Goal: Information Seeking & Learning: Check status

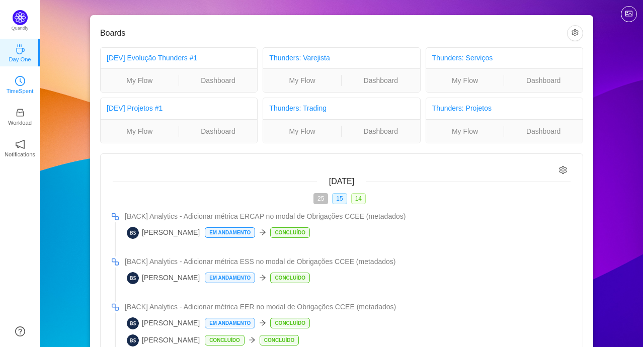
click at [29, 87] on p "TimeSpent" at bounding box center [20, 91] width 27 height 9
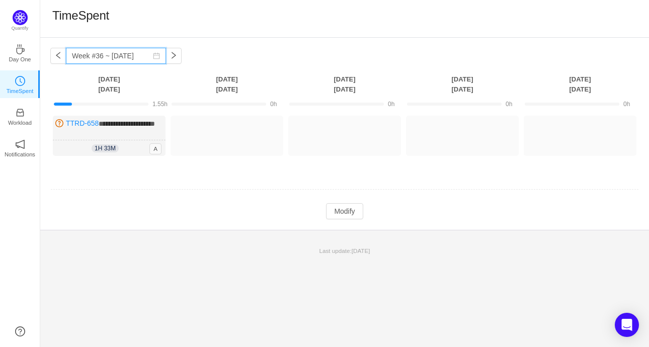
click at [119, 58] on input "Week #36 ~ Sep 03" at bounding box center [116, 56] width 100 height 16
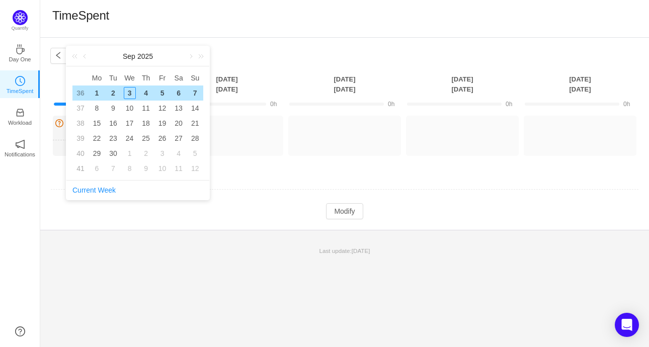
click at [238, 40] on div "**********" at bounding box center [344, 134] width 609 height 192
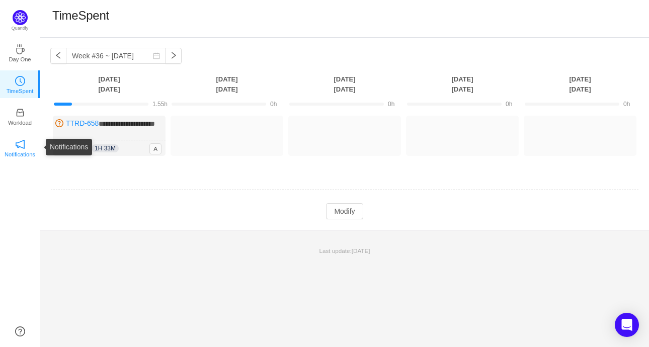
click at [22, 152] on p "Notifications" at bounding box center [20, 154] width 31 height 9
click at [25, 147] on link "Notifications" at bounding box center [20, 147] width 10 height 10
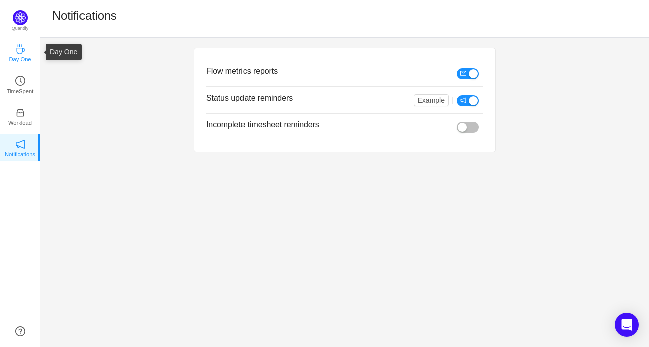
click at [17, 57] on p "Day One" at bounding box center [20, 59] width 22 height 9
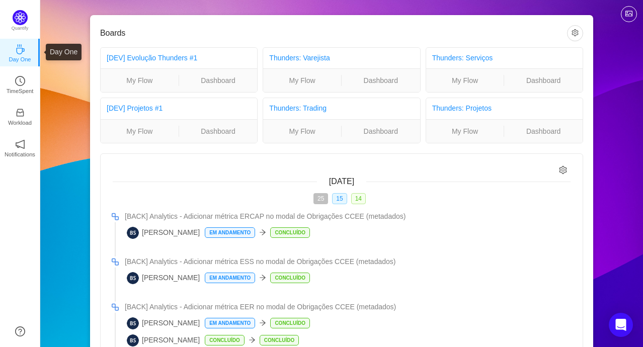
click at [28, 9] on div "Quantify Day One TimeSpent Workload Notifications About" at bounding box center [20, 173] width 40 height 347
click at [539, 131] on link "Dashboard" at bounding box center [543, 131] width 78 height 11
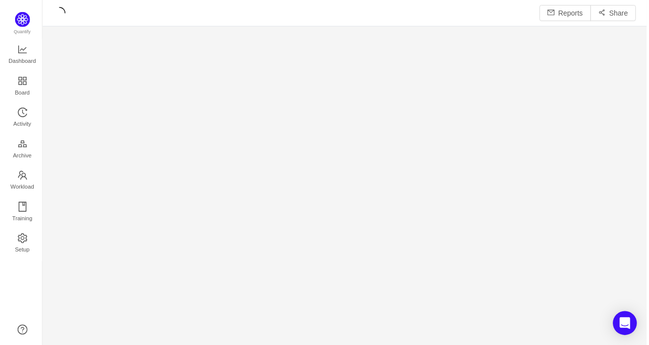
scroll to position [336, 590]
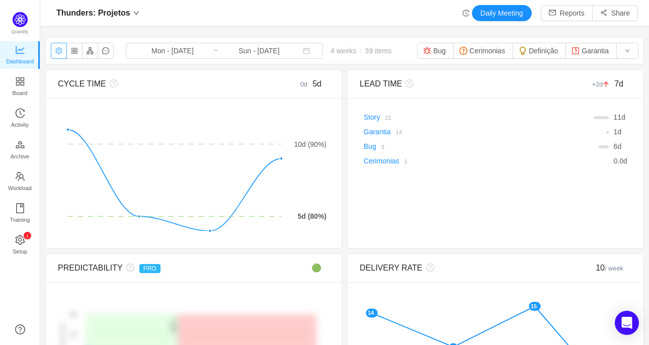
click at [58, 55] on button "button" at bounding box center [59, 51] width 16 height 16
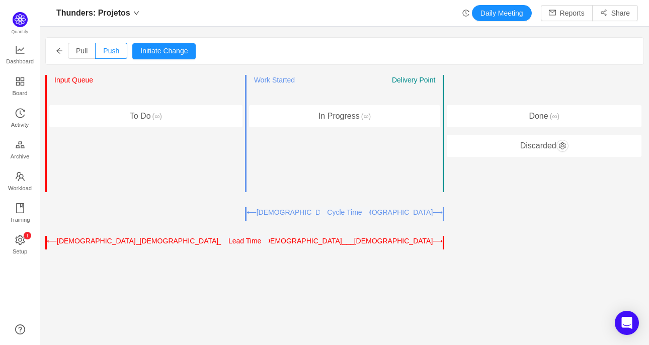
click at [61, 48] on icon "icon: arrow-left" at bounding box center [59, 50] width 7 height 7
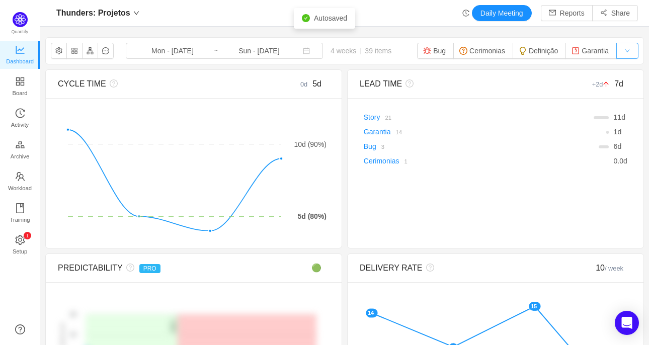
click at [622, 51] on button "button" at bounding box center [627, 51] width 22 height 16
click at [632, 63] on li "Story" at bounding box center [628, 70] width 37 height 16
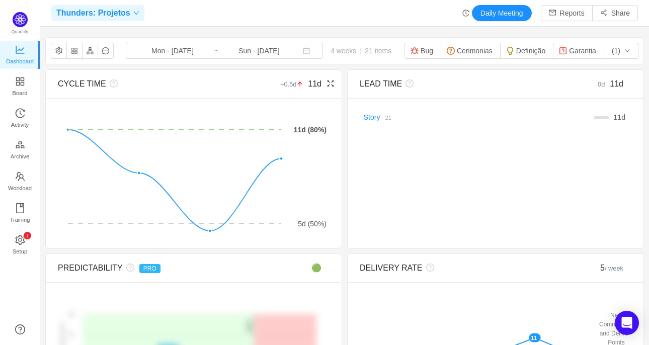
click at [133, 14] on icon "icon: down" at bounding box center [136, 13] width 6 height 6
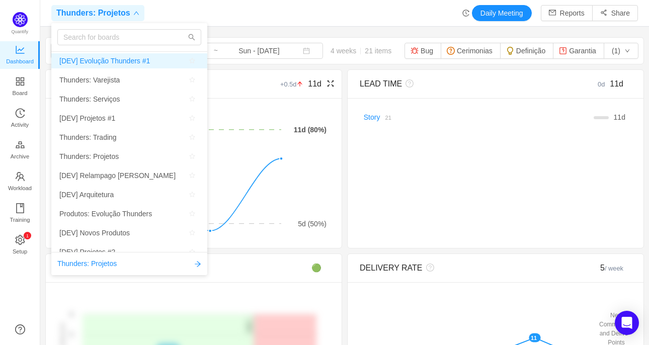
click at [126, 63] on span "[DEV] Evolução Thunders #1" at bounding box center [104, 60] width 91 height 15
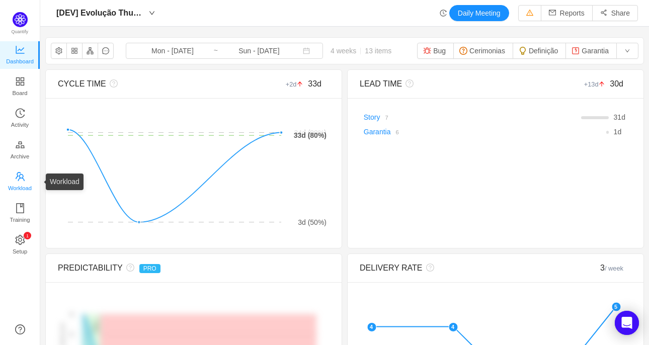
click at [28, 186] on span "Workload" at bounding box center [20, 188] width 24 height 20
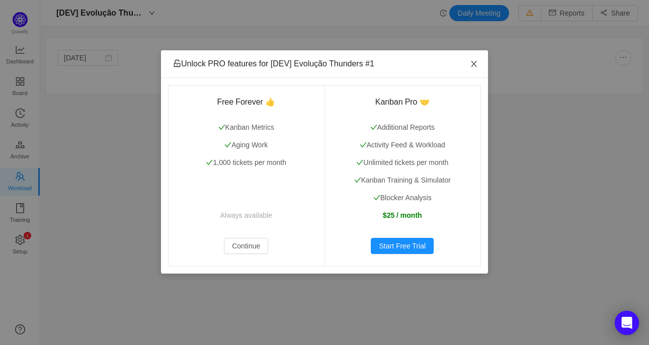
click at [472, 63] on icon "icon: close" at bounding box center [474, 64] width 6 height 6
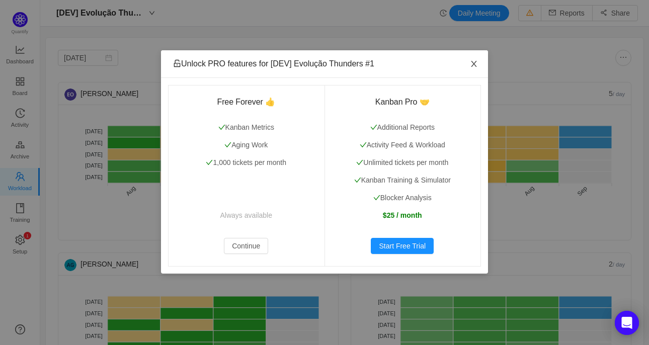
click at [474, 62] on icon "icon: close" at bounding box center [474, 64] width 8 height 8
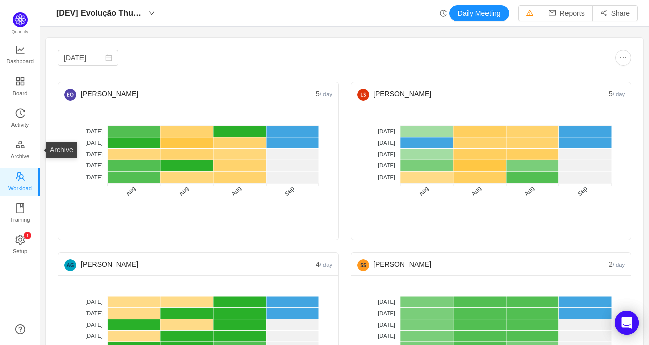
click at [0, 0] on div "Unlock PRO features for [DEV] Evolução Thunders #1 Free Forever 👍 Kanban Metric…" at bounding box center [0, 0] width 0 height 0
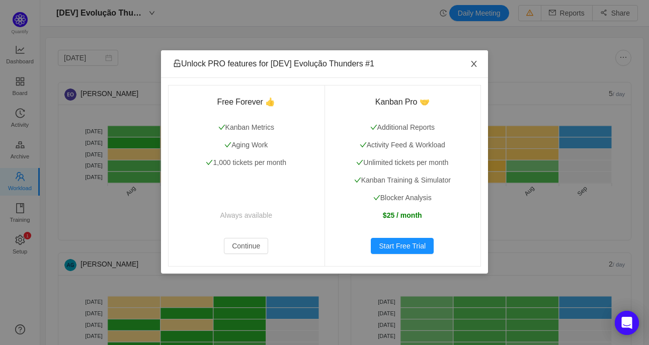
click at [473, 64] on icon "icon: close" at bounding box center [474, 64] width 6 height 6
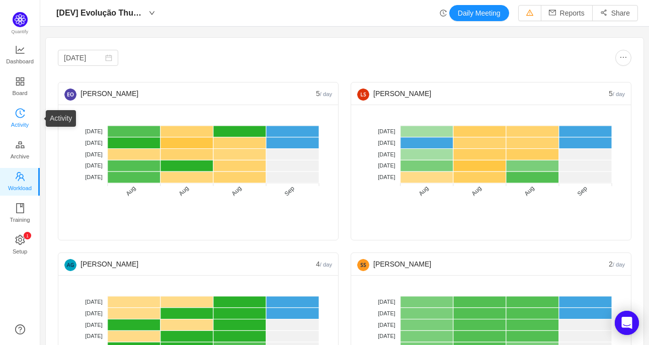
click at [25, 119] on link "Activity" at bounding box center [20, 119] width 10 height 20
